Goal: Check status: Check status

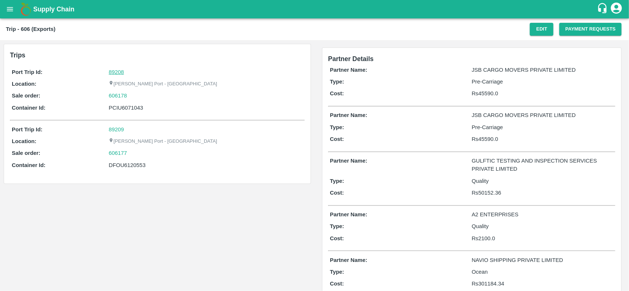
click at [113, 74] on link "89208" at bounding box center [116, 72] width 15 height 6
click at [132, 96] on div "606178" at bounding box center [206, 96] width 194 height 8
copy link "606178"
click at [132, 96] on div "606178" at bounding box center [206, 96] width 194 height 8
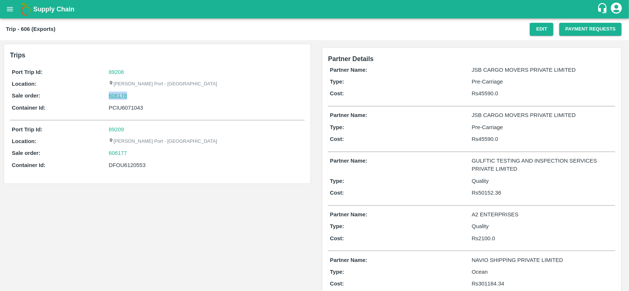
click at [122, 97] on link "606178" at bounding box center [118, 96] width 18 height 8
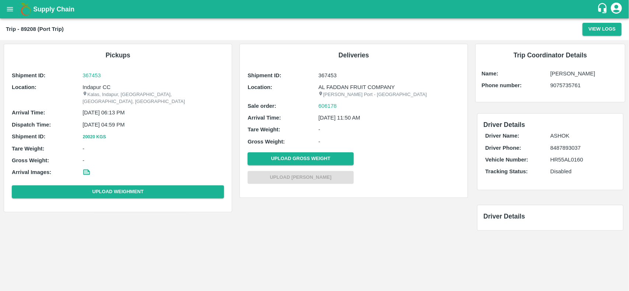
click at [100, 87] on p "Indapur CC" at bounding box center [153, 87] width 141 height 8
copy p "Indapur CC"
click at [100, 87] on p "Indapur CC" at bounding box center [153, 87] width 141 height 8
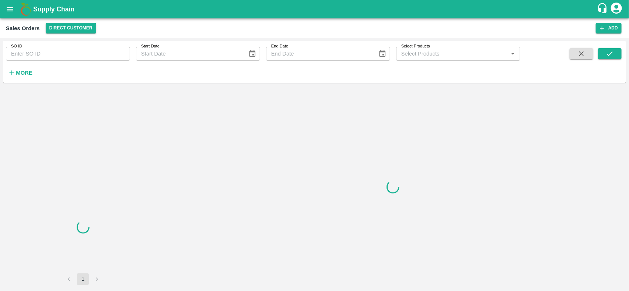
click at [43, 54] on input "SO ID" at bounding box center [68, 54] width 124 height 14
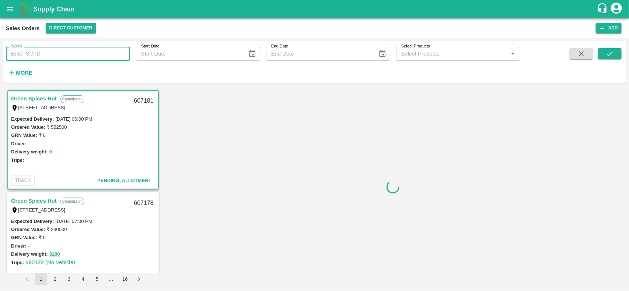
click at [43, 54] on input "SO ID" at bounding box center [68, 54] width 124 height 14
click at [43, 54] on input "606178" at bounding box center [68, 54] width 124 height 14
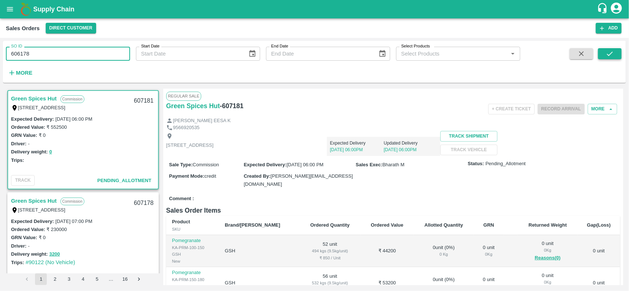
type input "606178"
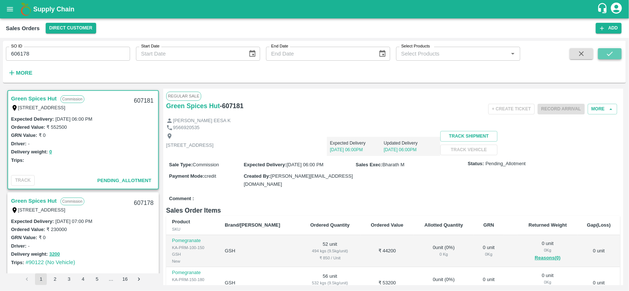
click at [610, 52] on icon "submit" at bounding box center [610, 54] width 8 height 8
